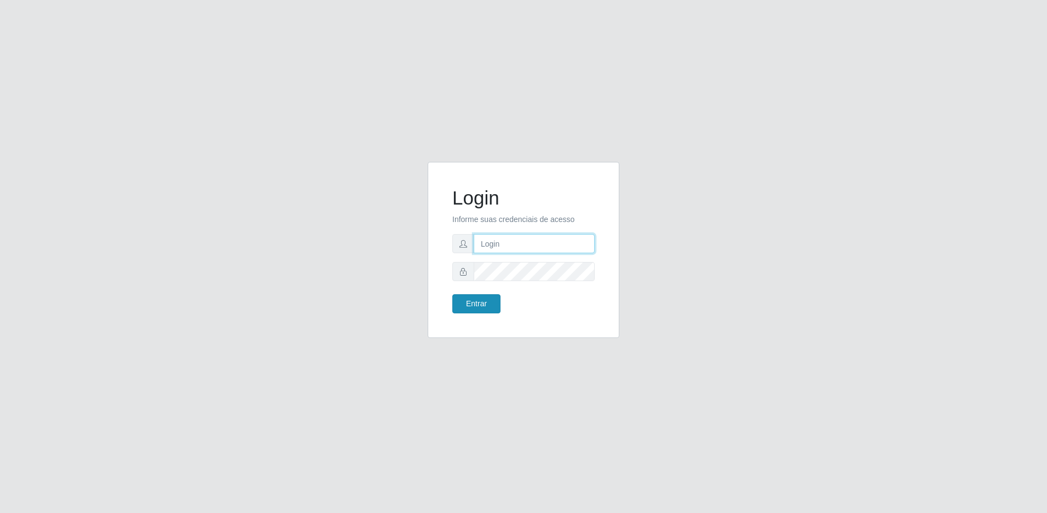
type input "[EMAIL_ADDRESS][DOMAIN_NAME]"
click at [481, 300] on button "Entrar" at bounding box center [476, 303] width 48 height 19
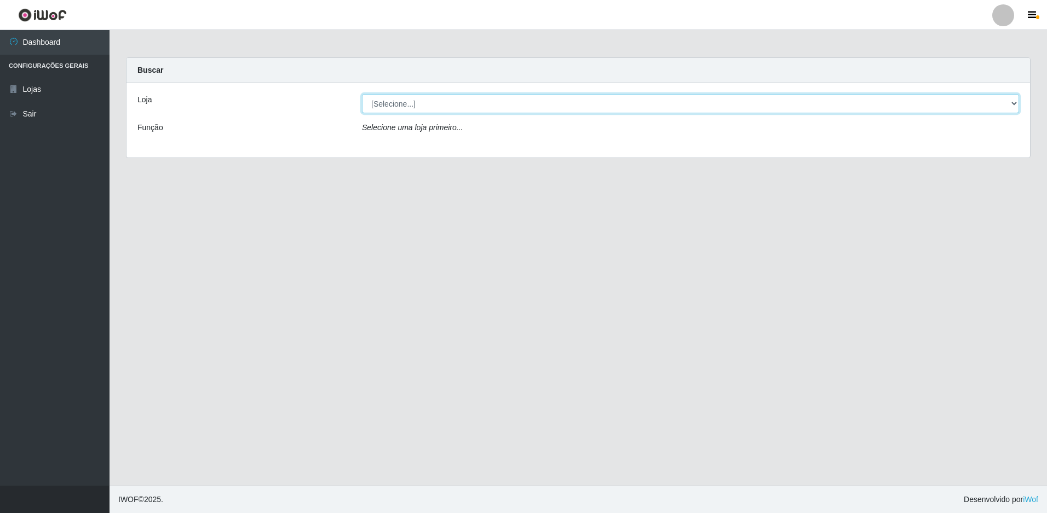
click at [533, 112] on select "[Selecione...] Extrabom - Loja 13 [GEOGRAPHIC_DATA]" at bounding box center [690, 103] width 657 height 19
select select "436"
click at [362, 94] on select "[Selecione...] Extrabom - Loja 13 [GEOGRAPHIC_DATA]" at bounding box center [690, 103] width 657 height 19
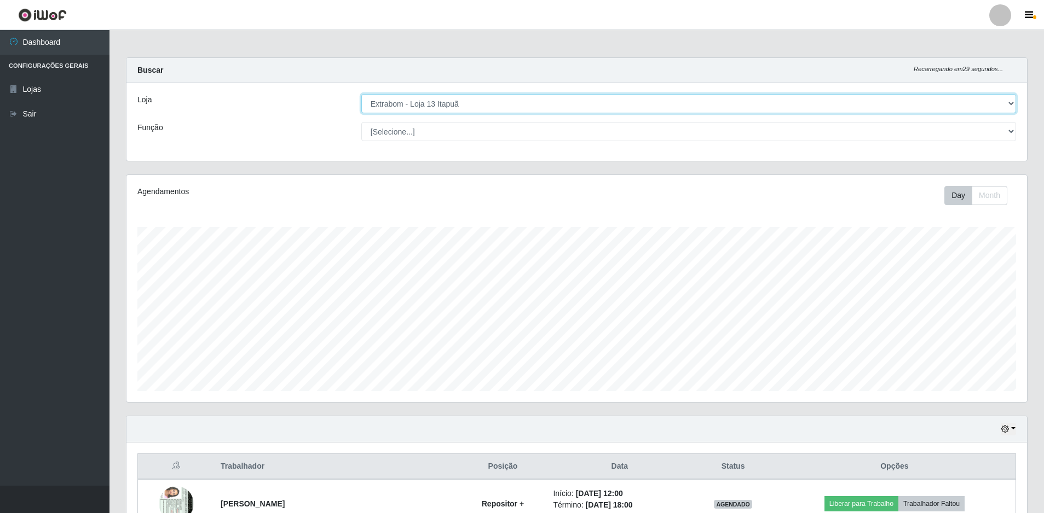
scroll to position [262, 0]
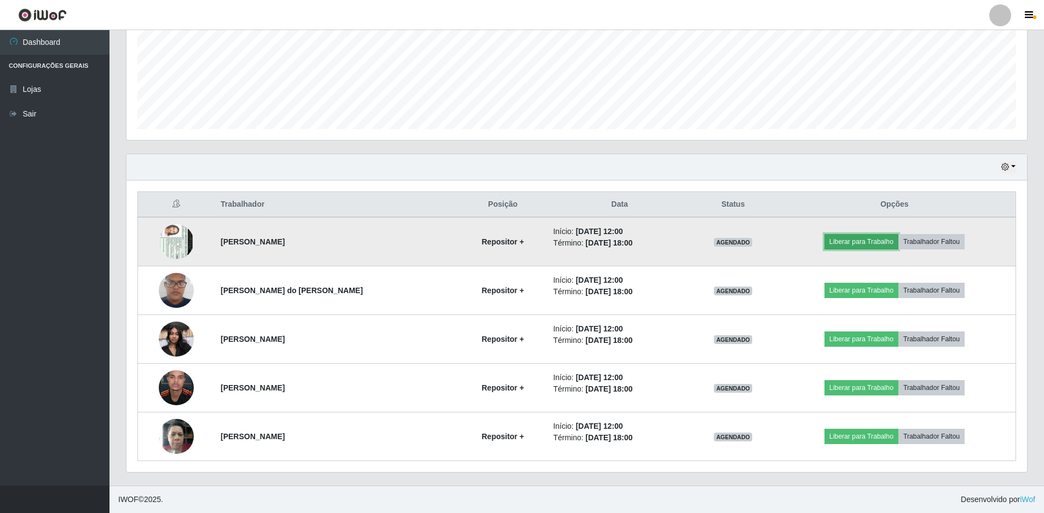
click at [848, 241] on button "Liberar para Trabalho" at bounding box center [861, 241] width 74 height 15
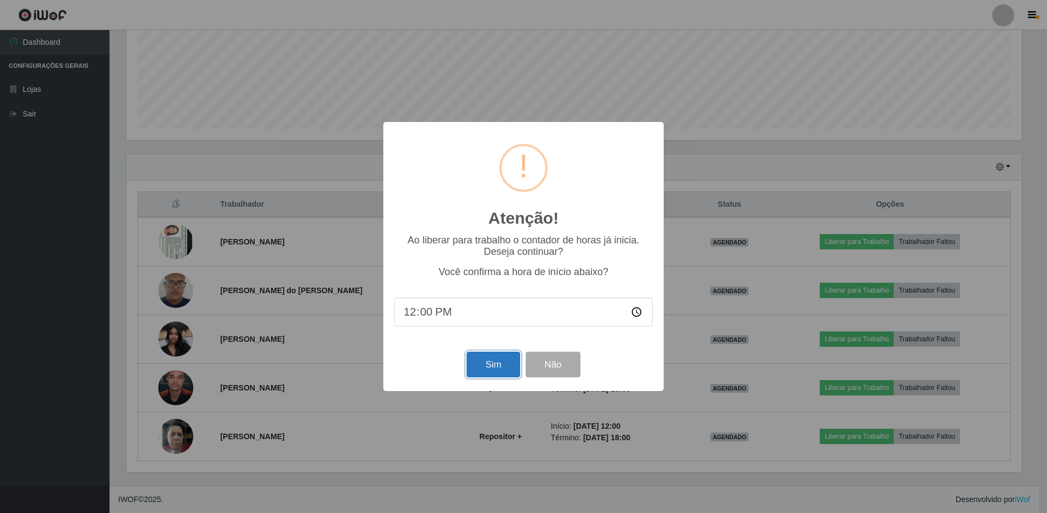
click at [486, 368] on button "Sim" at bounding box center [492, 365] width 53 height 26
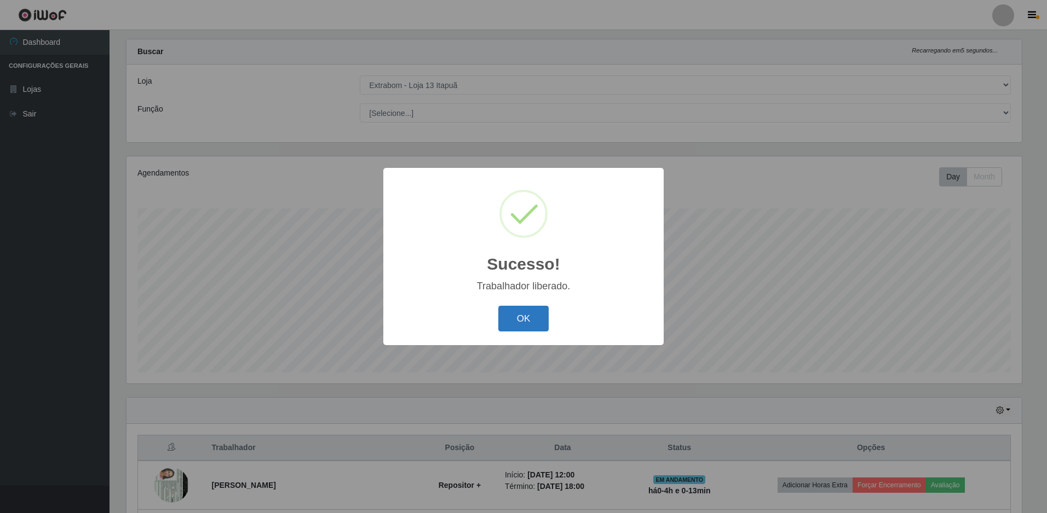
click at [516, 319] on button "OK" at bounding box center [523, 319] width 51 height 26
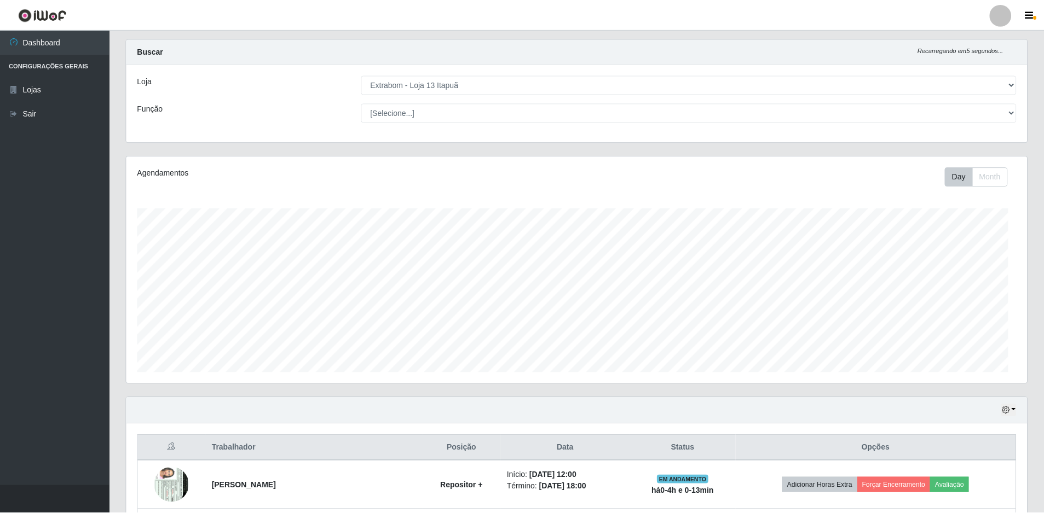
scroll to position [227, 900]
